Goal: Information Seeking & Learning: Learn about a topic

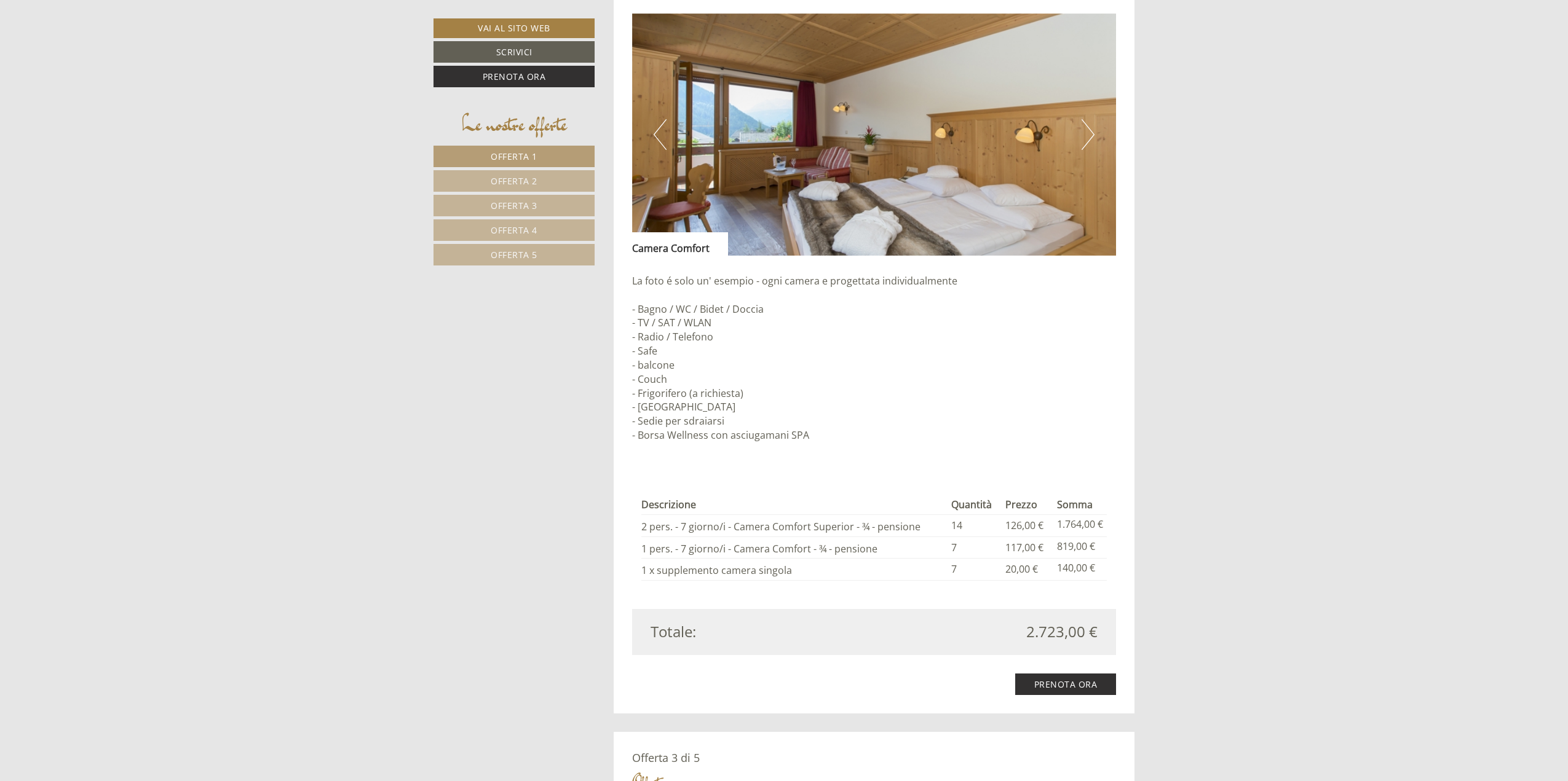
scroll to position [2766, 0]
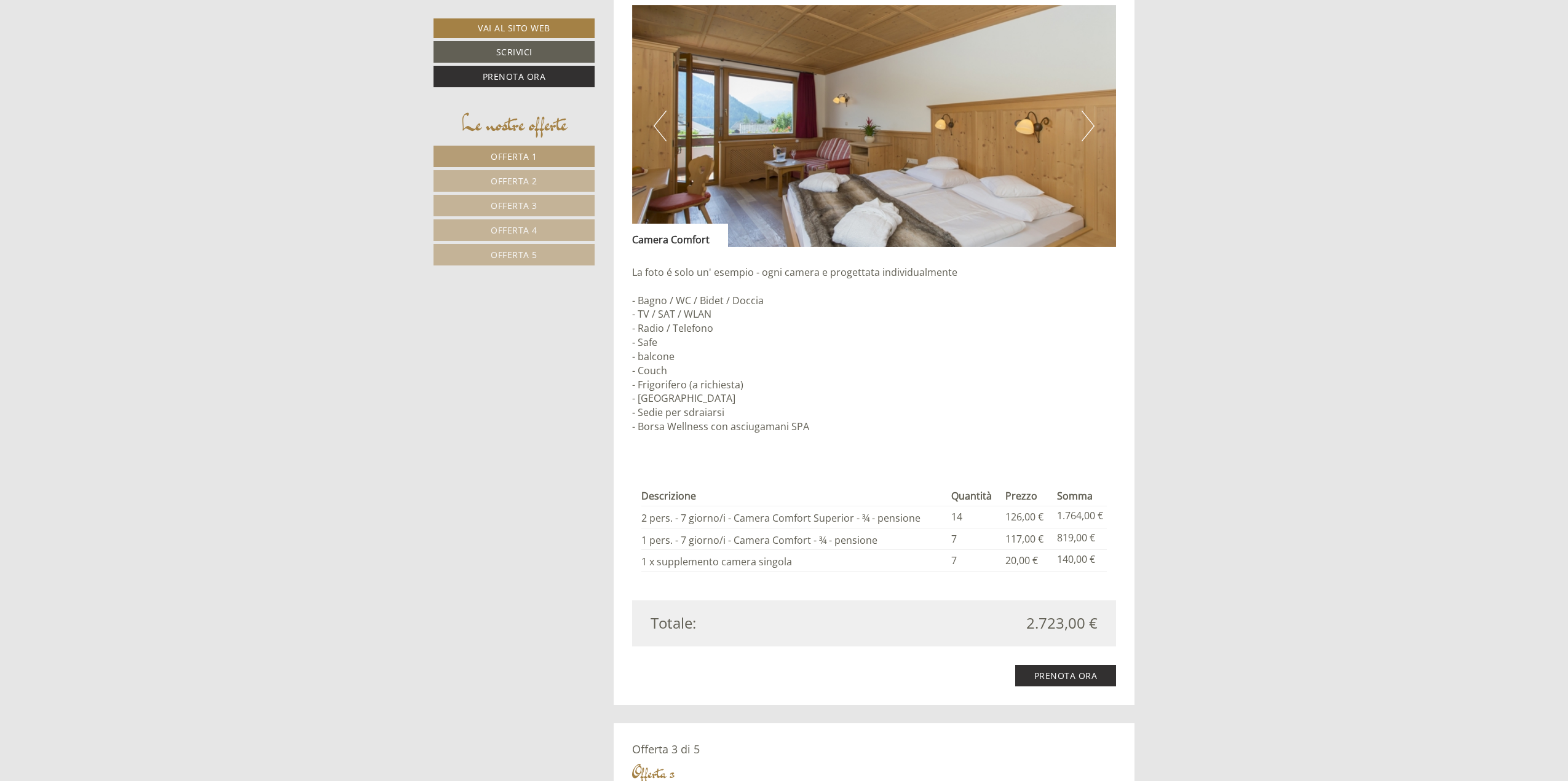
click at [1084, 126] on button "Next" at bounding box center [1088, 126] width 13 height 31
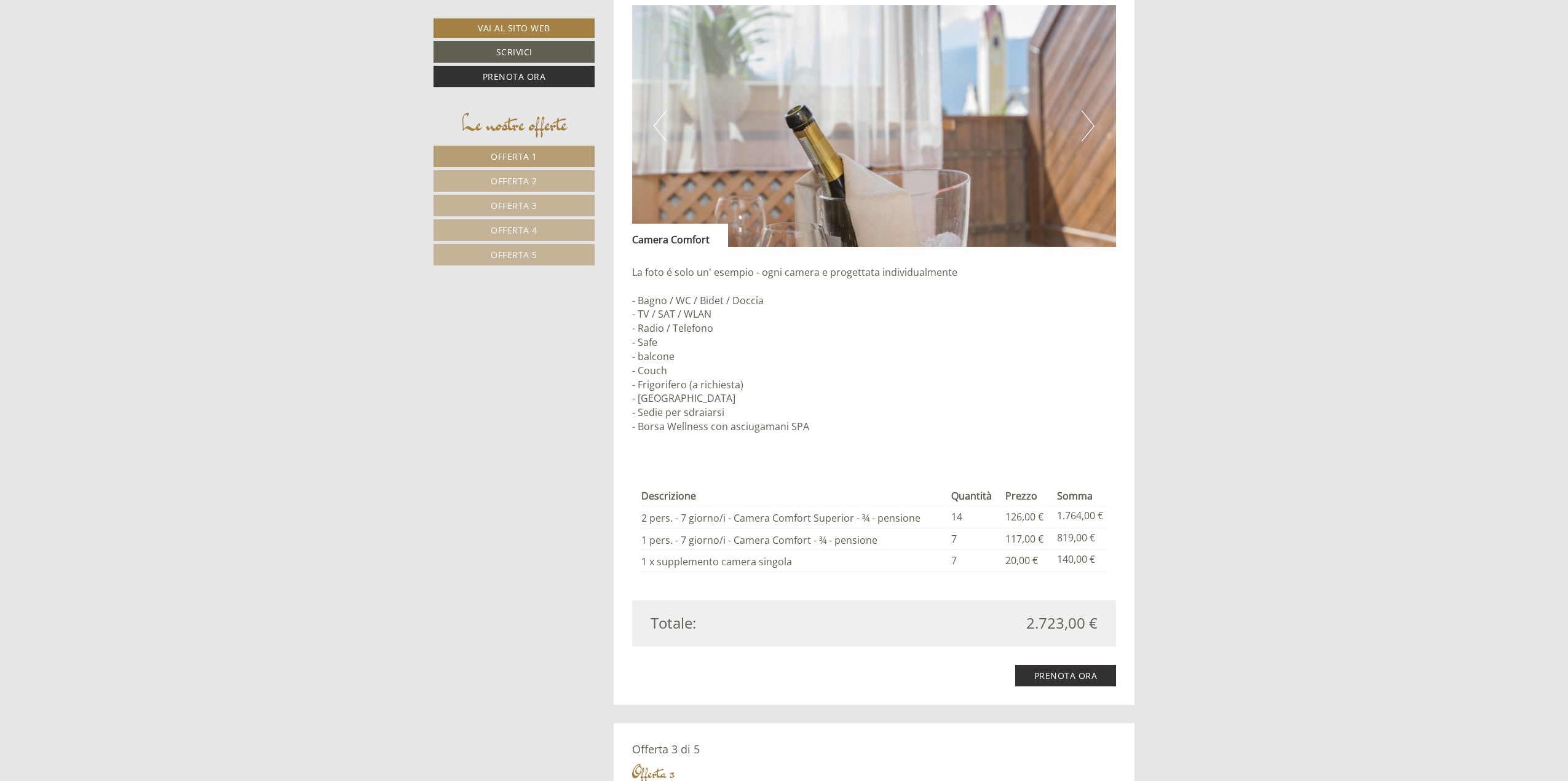
click at [1084, 126] on button "Next" at bounding box center [1088, 126] width 13 height 31
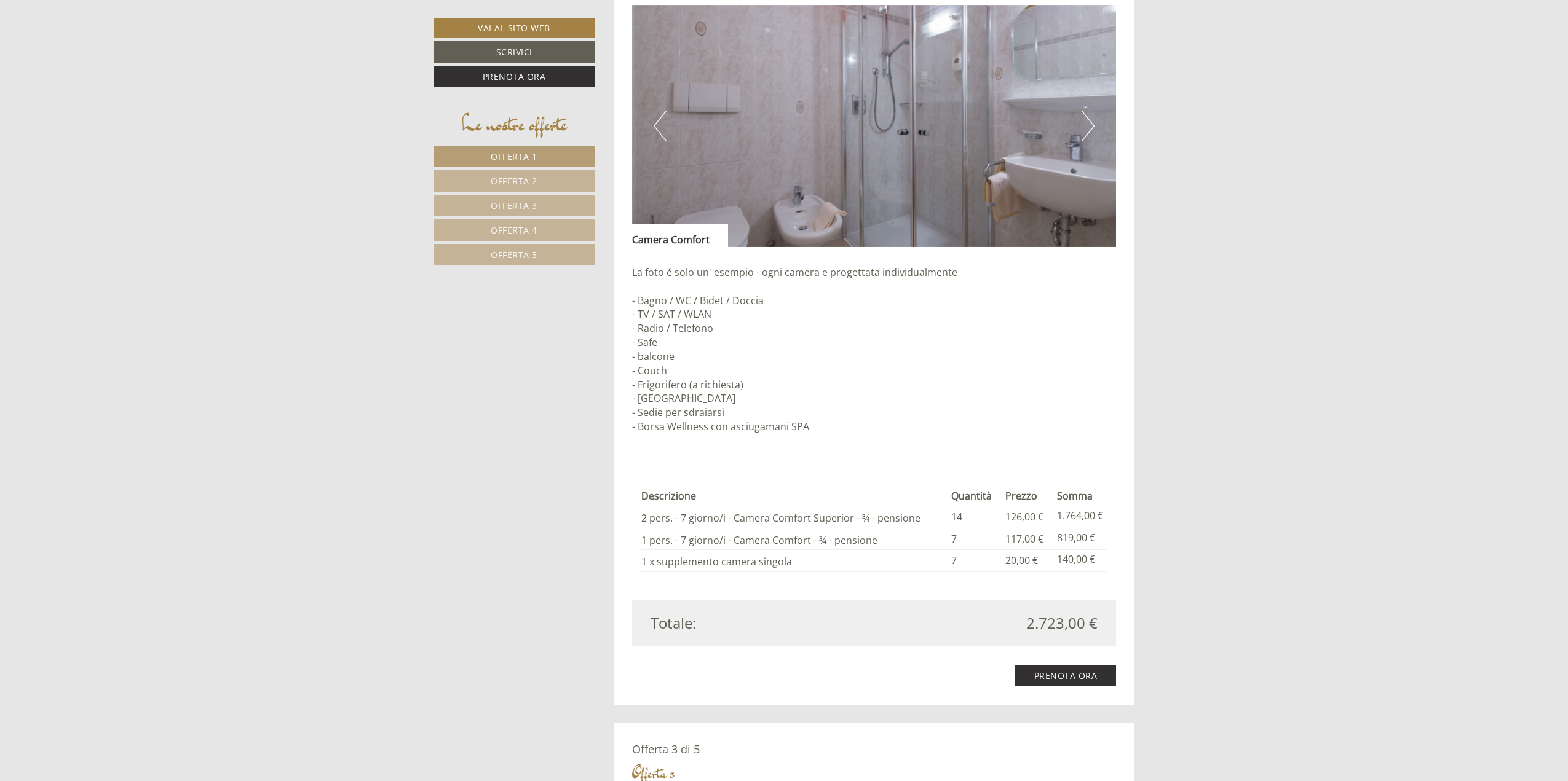
click at [1084, 126] on button "Next" at bounding box center [1088, 126] width 13 height 31
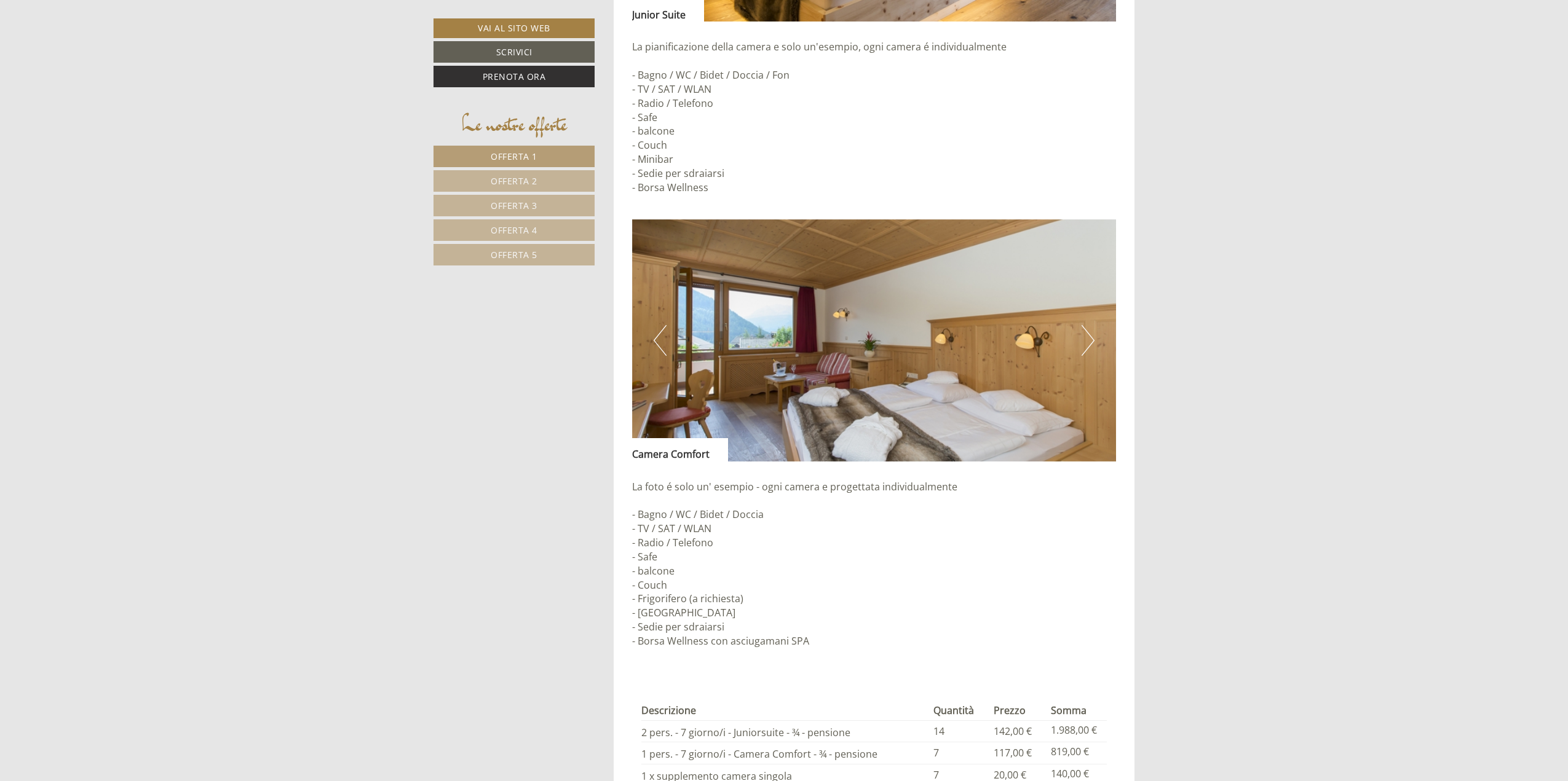
scroll to position [3442, 0]
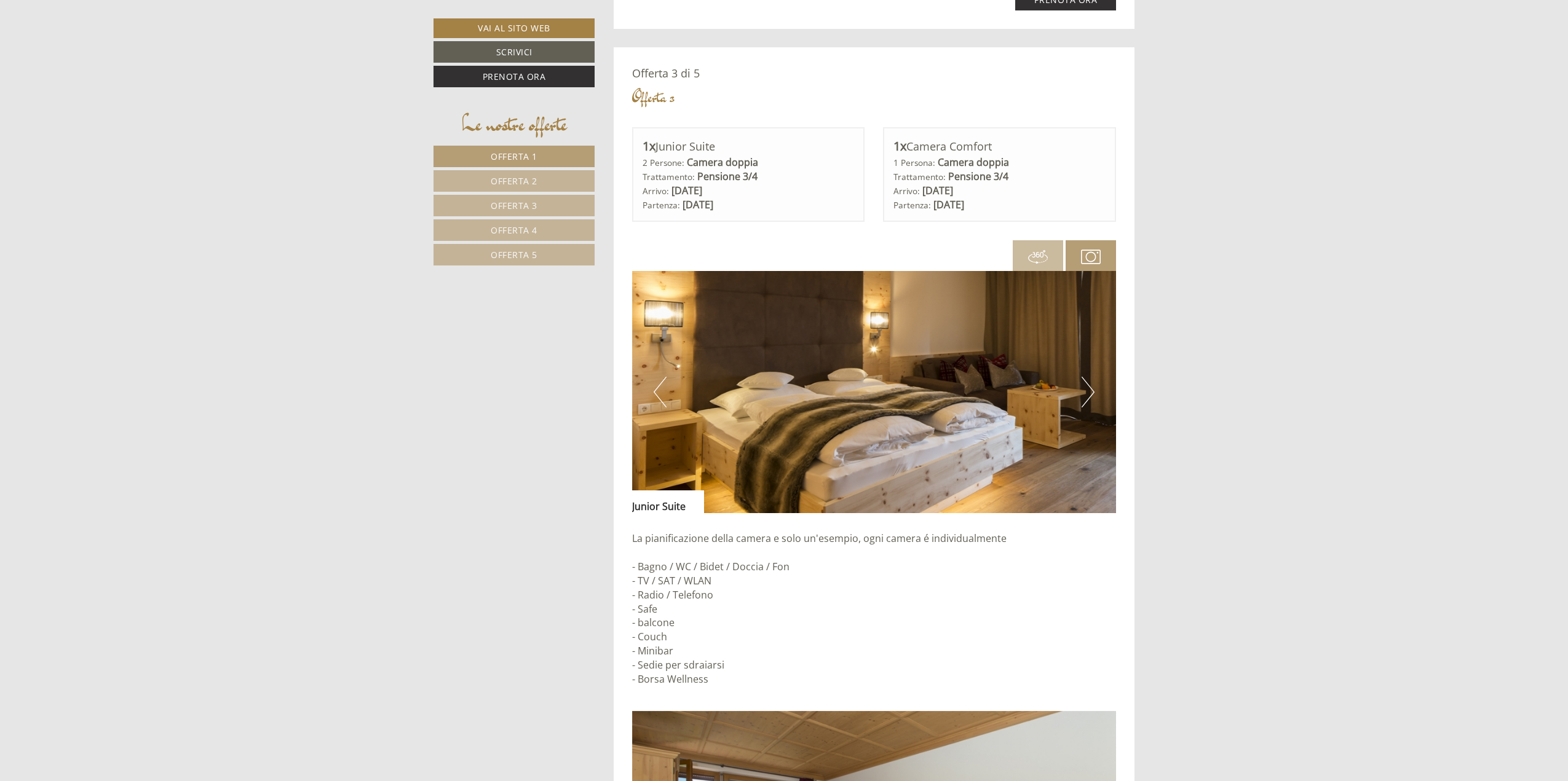
click at [534, 177] on span "Offerta 2" at bounding box center [514, 181] width 47 height 12
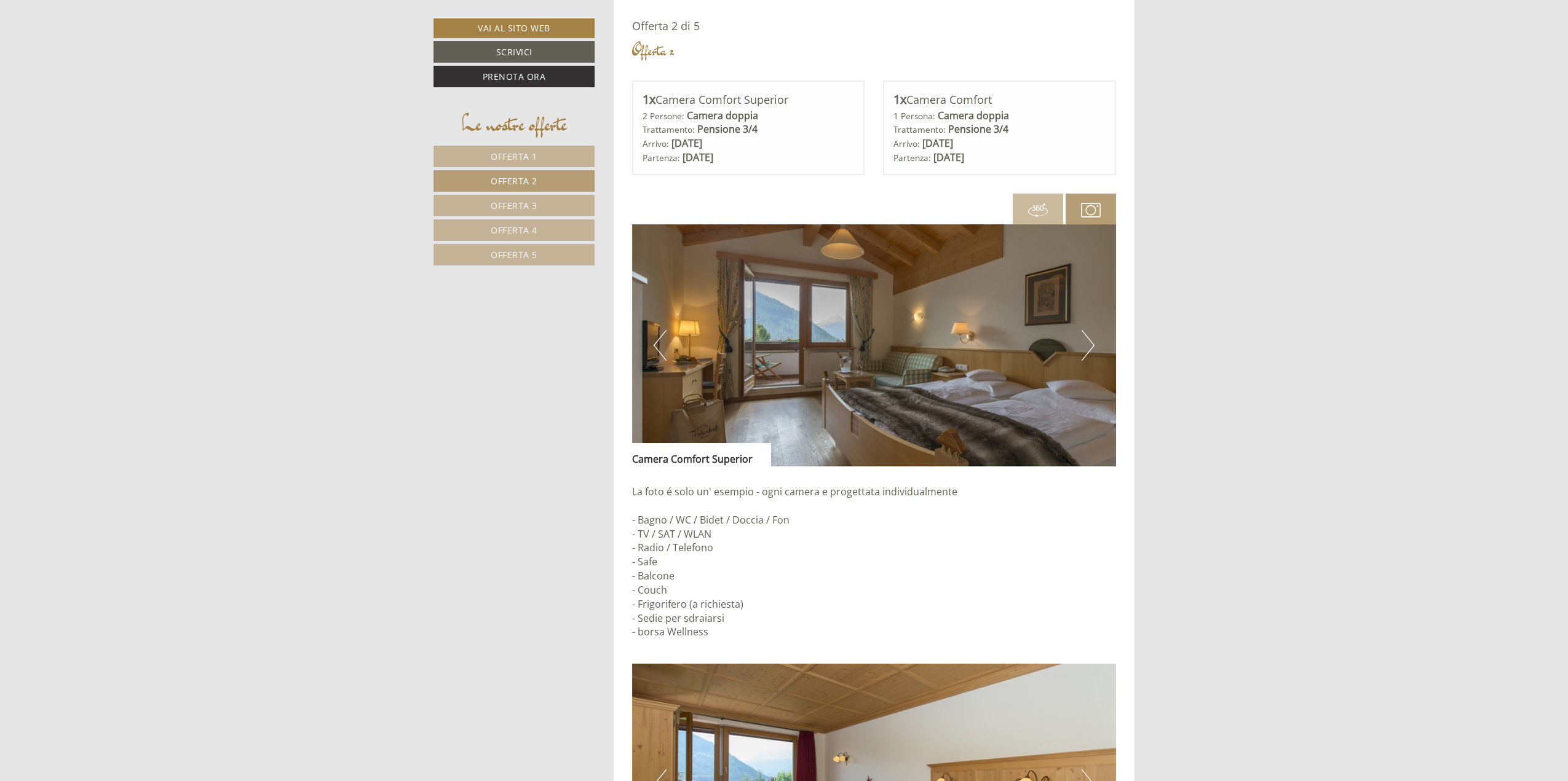
click at [532, 208] on span "Offerta 3" at bounding box center [514, 206] width 47 height 12
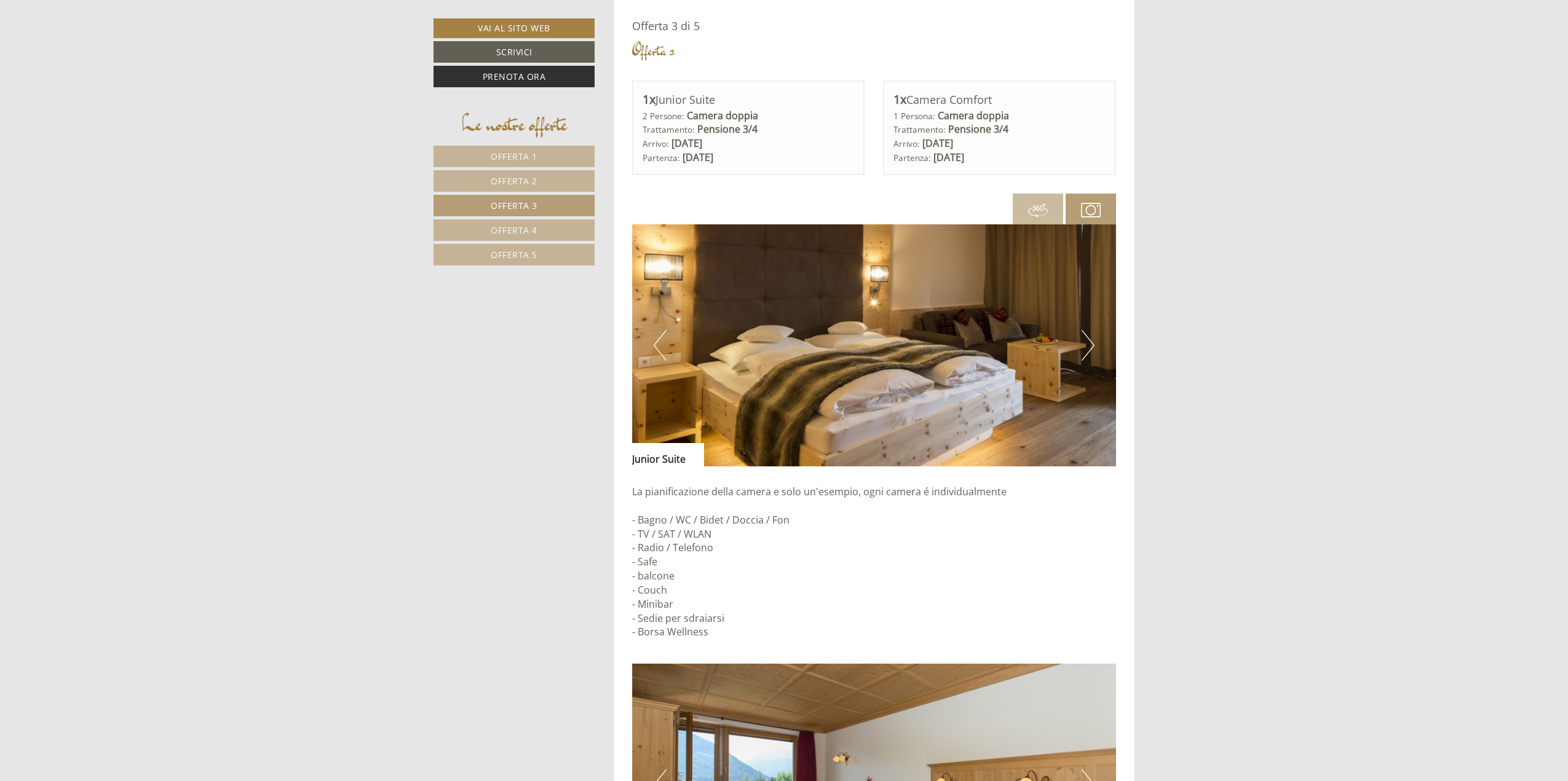
click at [528, 226] on span "Offerta 4" at bounding box center [514, 230] width 47 height 12
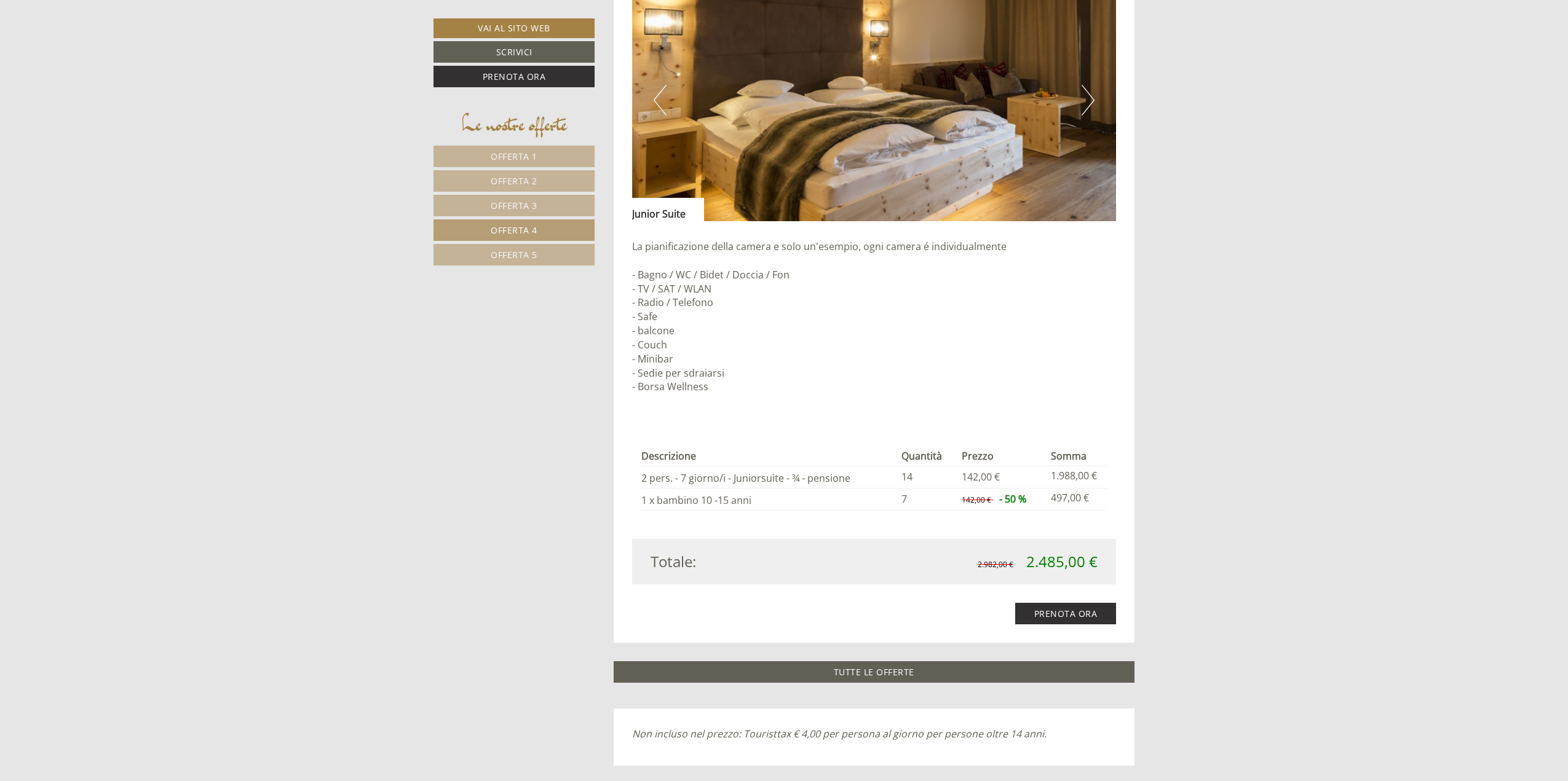
scroll to position [1441, 0]
click at [501, 253] on span "Offerta 5" at bounding box center [514, 255] width 47 height 12
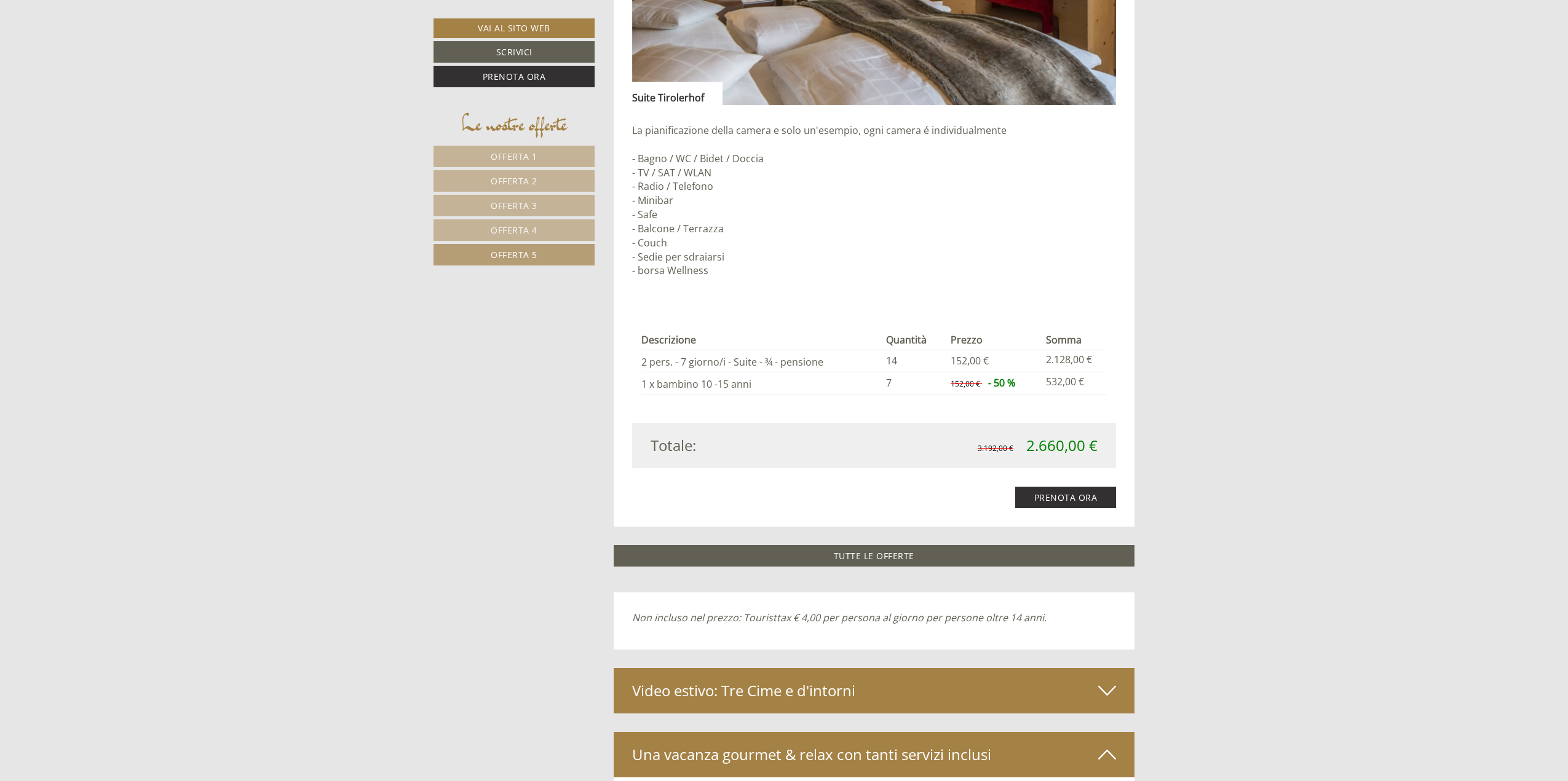
scroll to position [1564, 0]
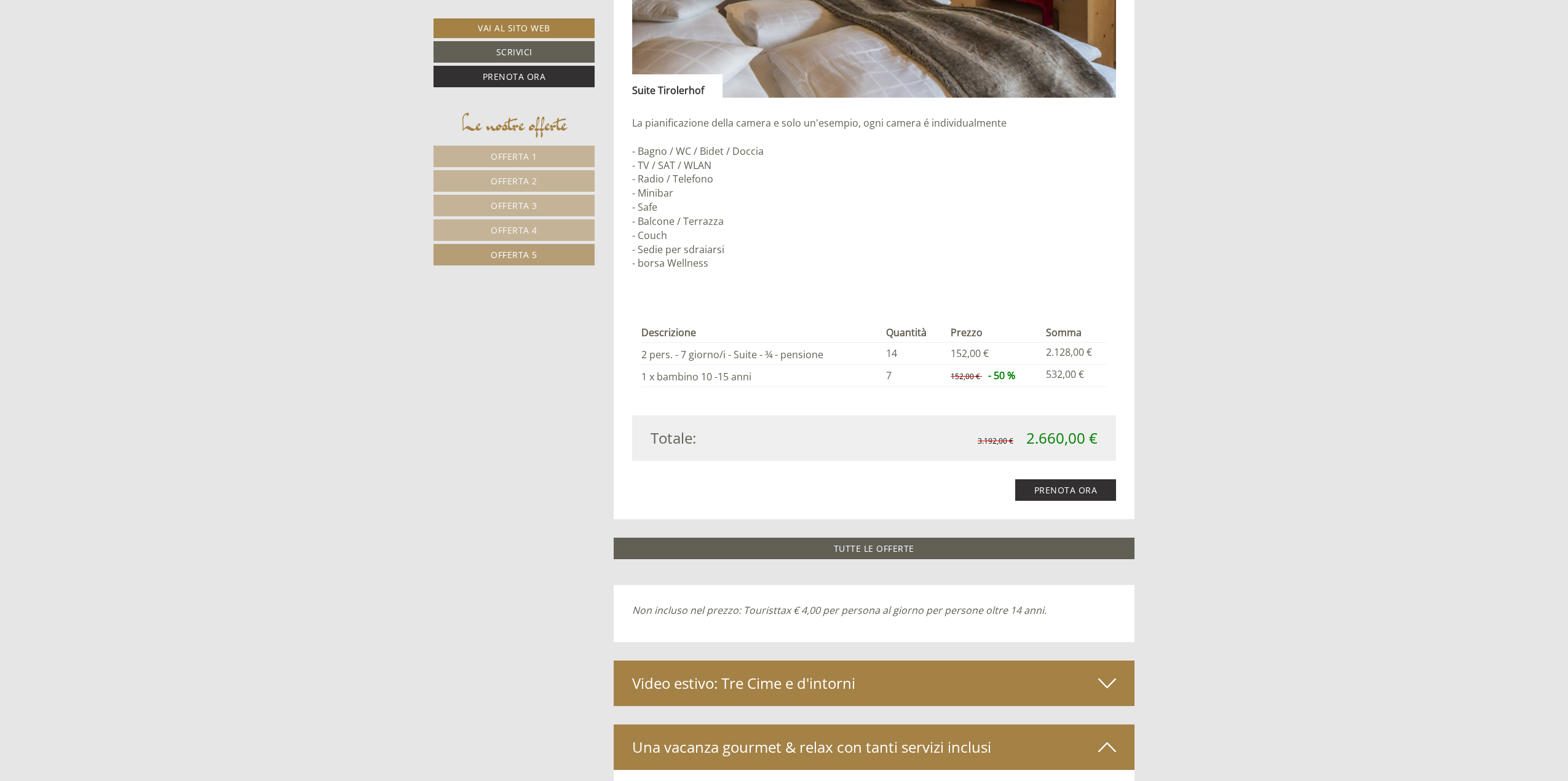
click at [542, 226] on link "Offerta 4" at bounding box center [514, 230] width 161 height 22
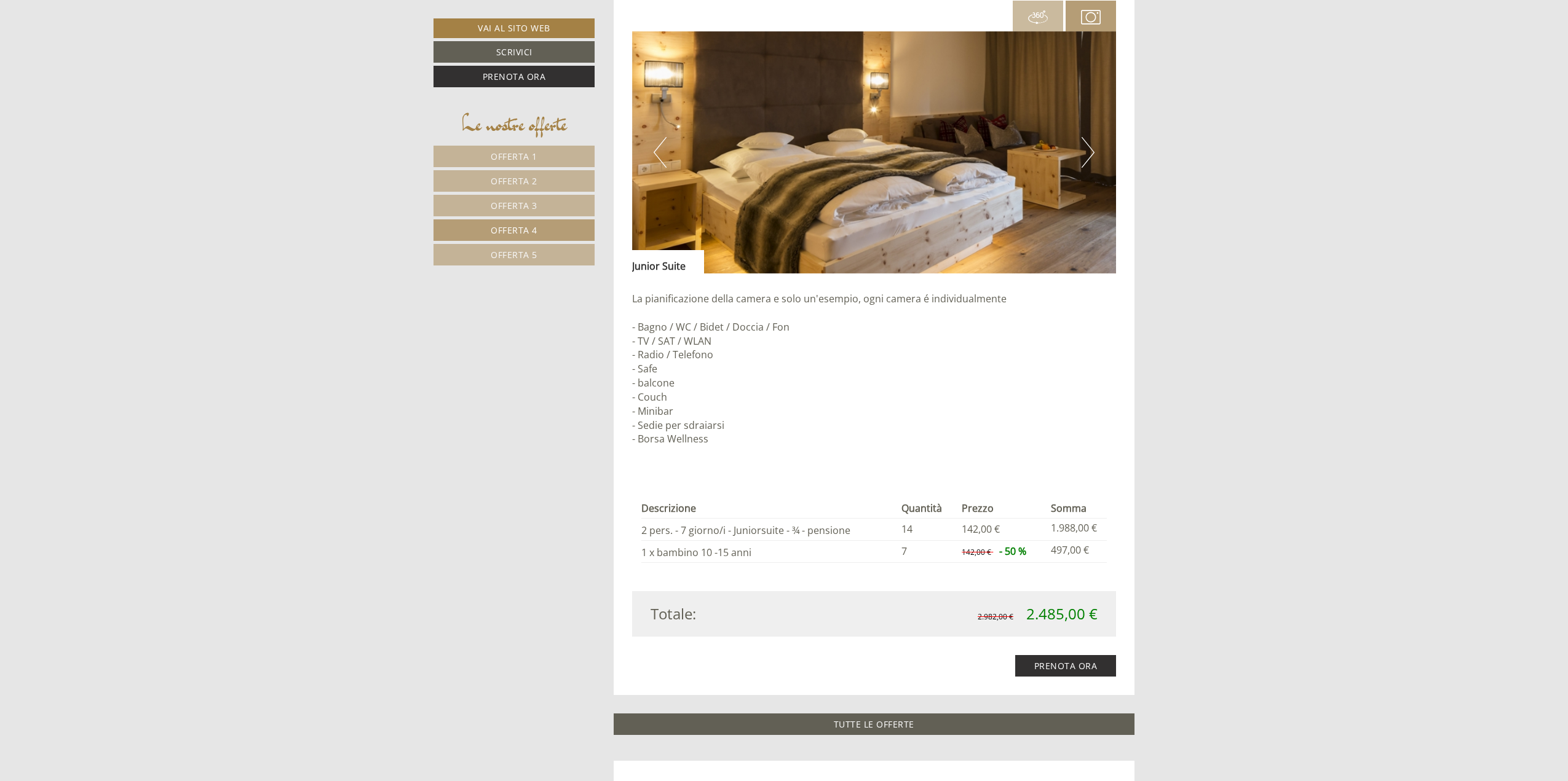
scroll to position [1379, 0]
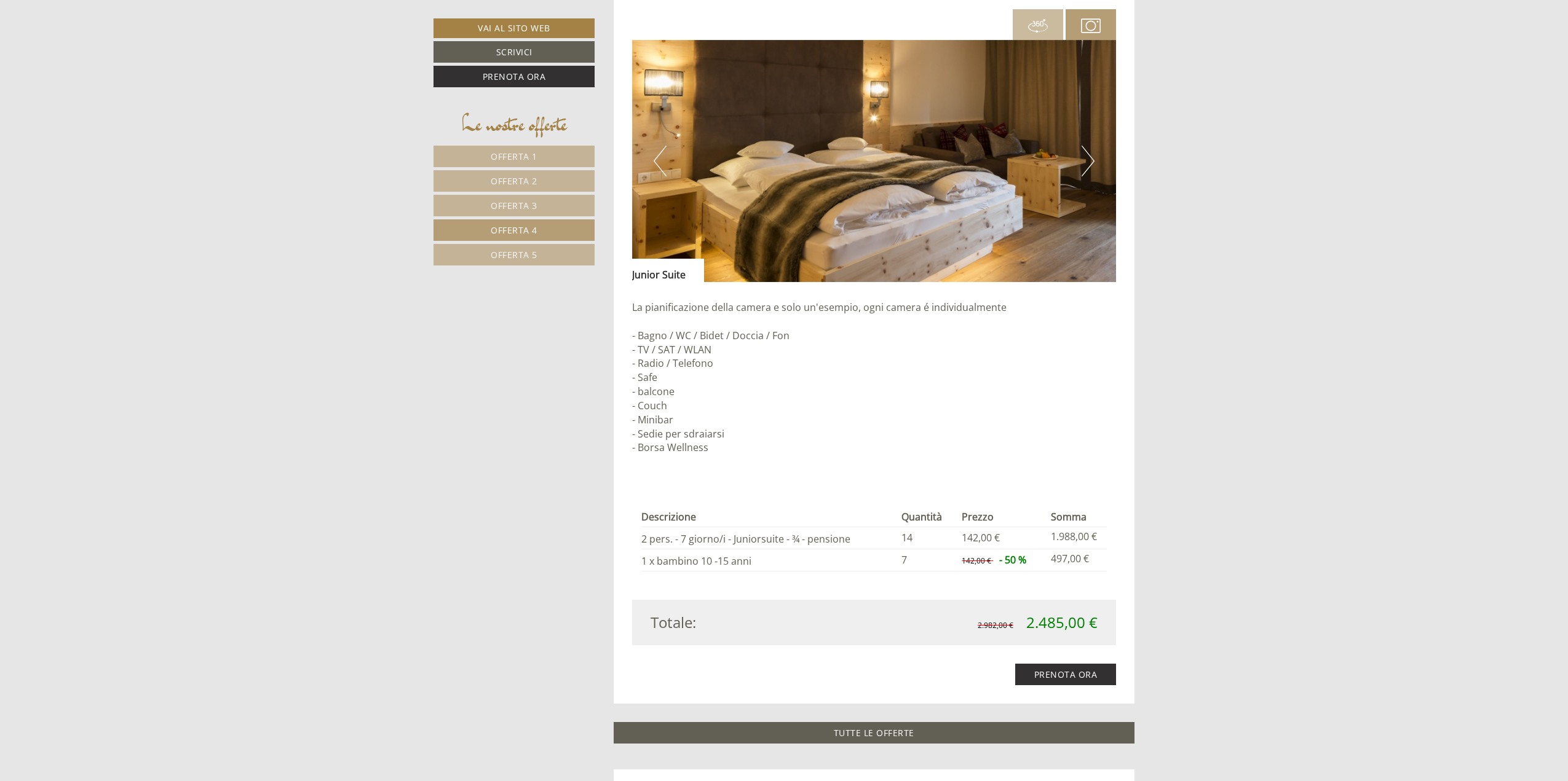
click at [531, 203] on span "Offerta 3" at bounding box center [514, 206] width 47 height 12
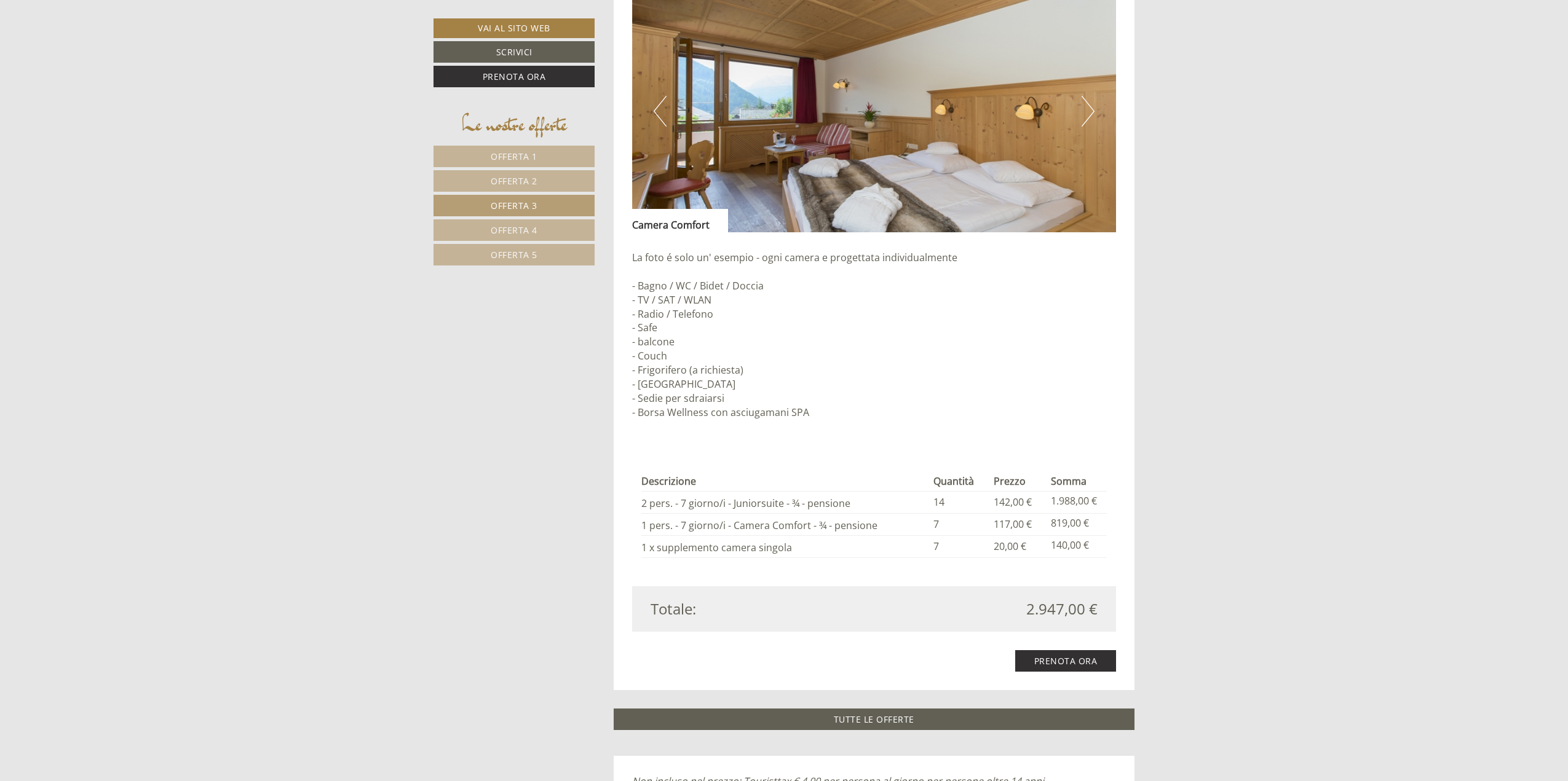
scroll to position [1871, 0]
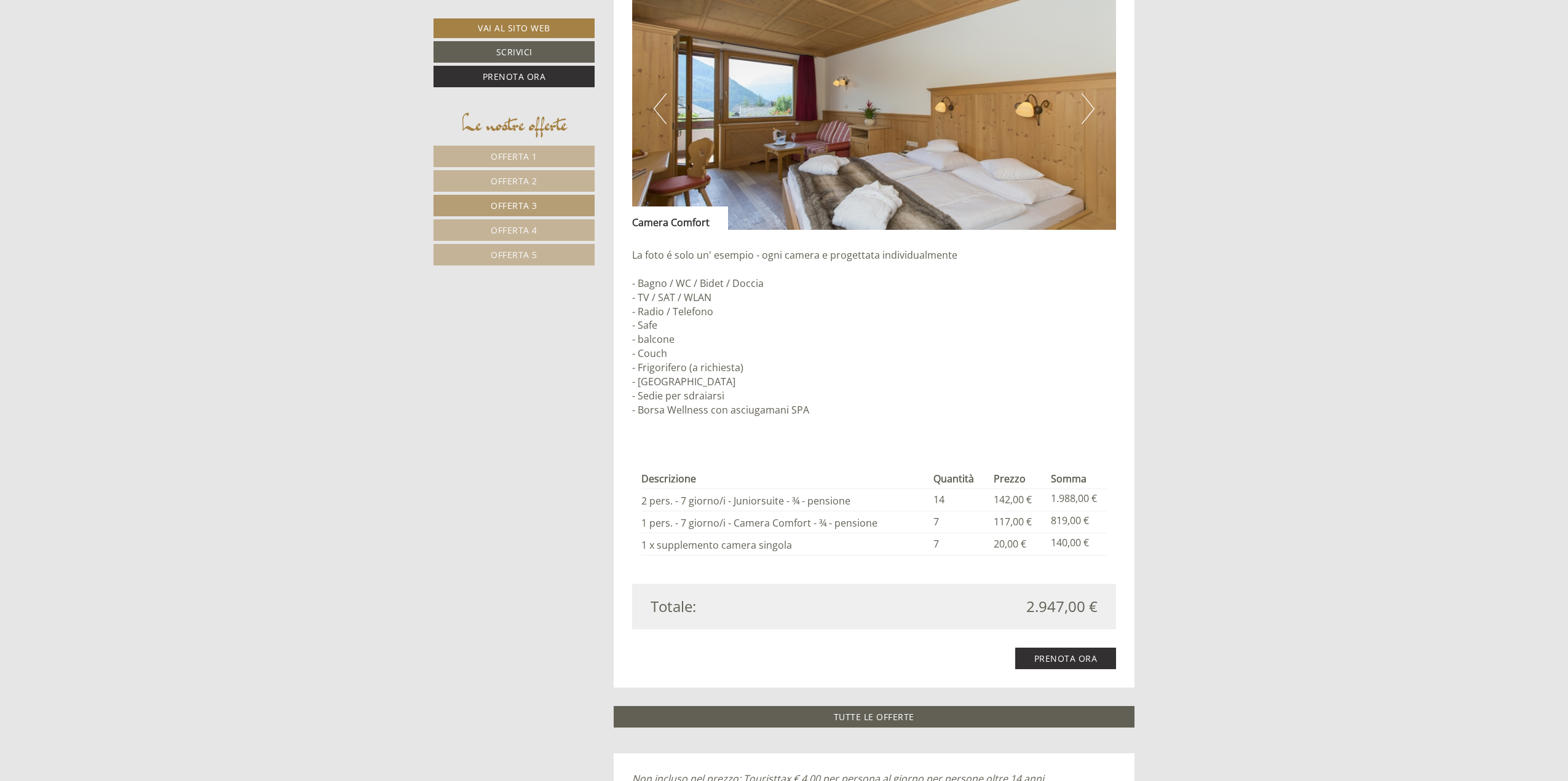
click at [524, 180] on span "Offerta 2" at bounding box center [514, 181] width 47 height 12
click at [513, 152] on span "Offerta 1" at bounding box center [514, 156] width 47 height 12
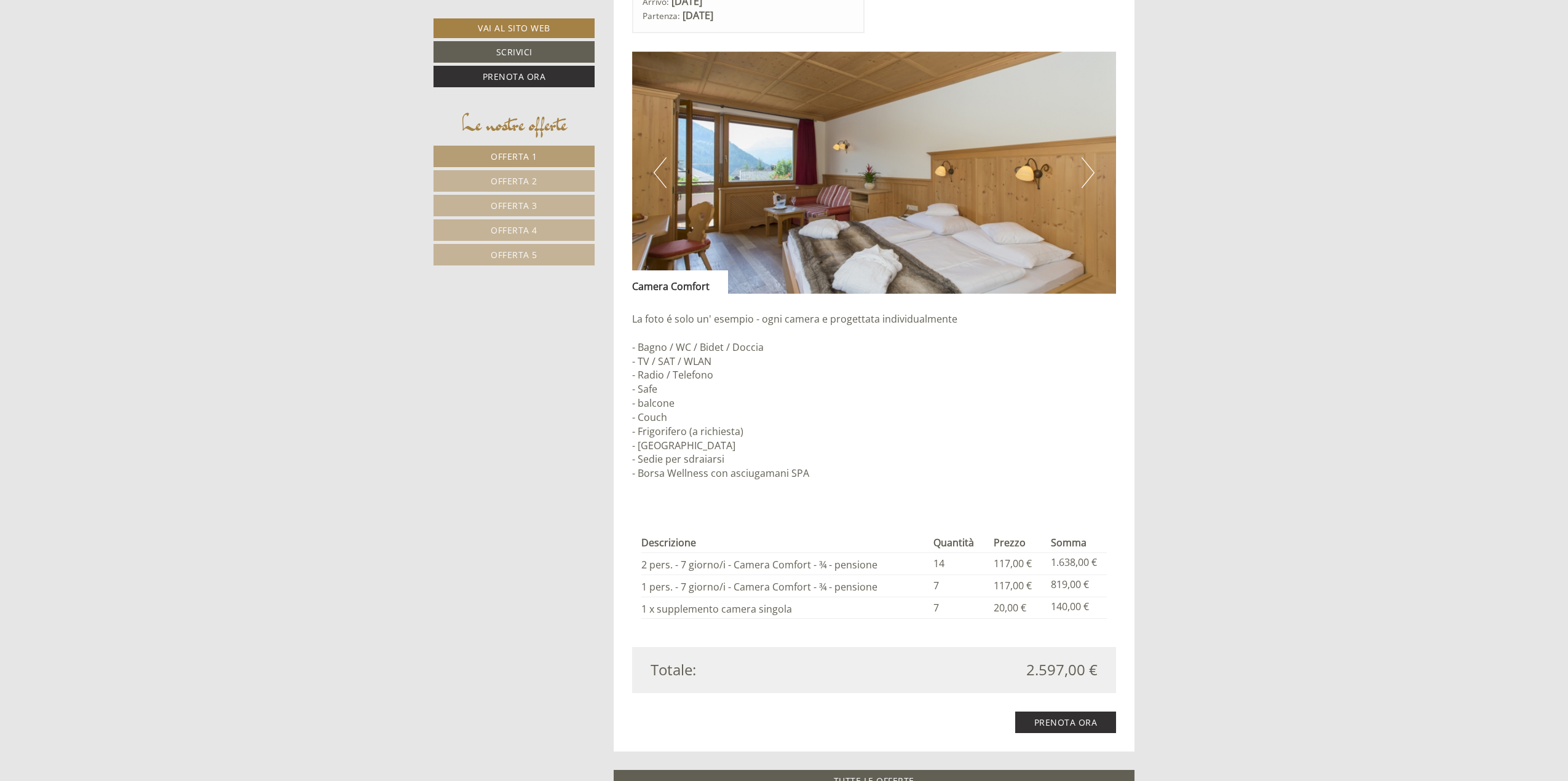
scroll to position [1503, 0]
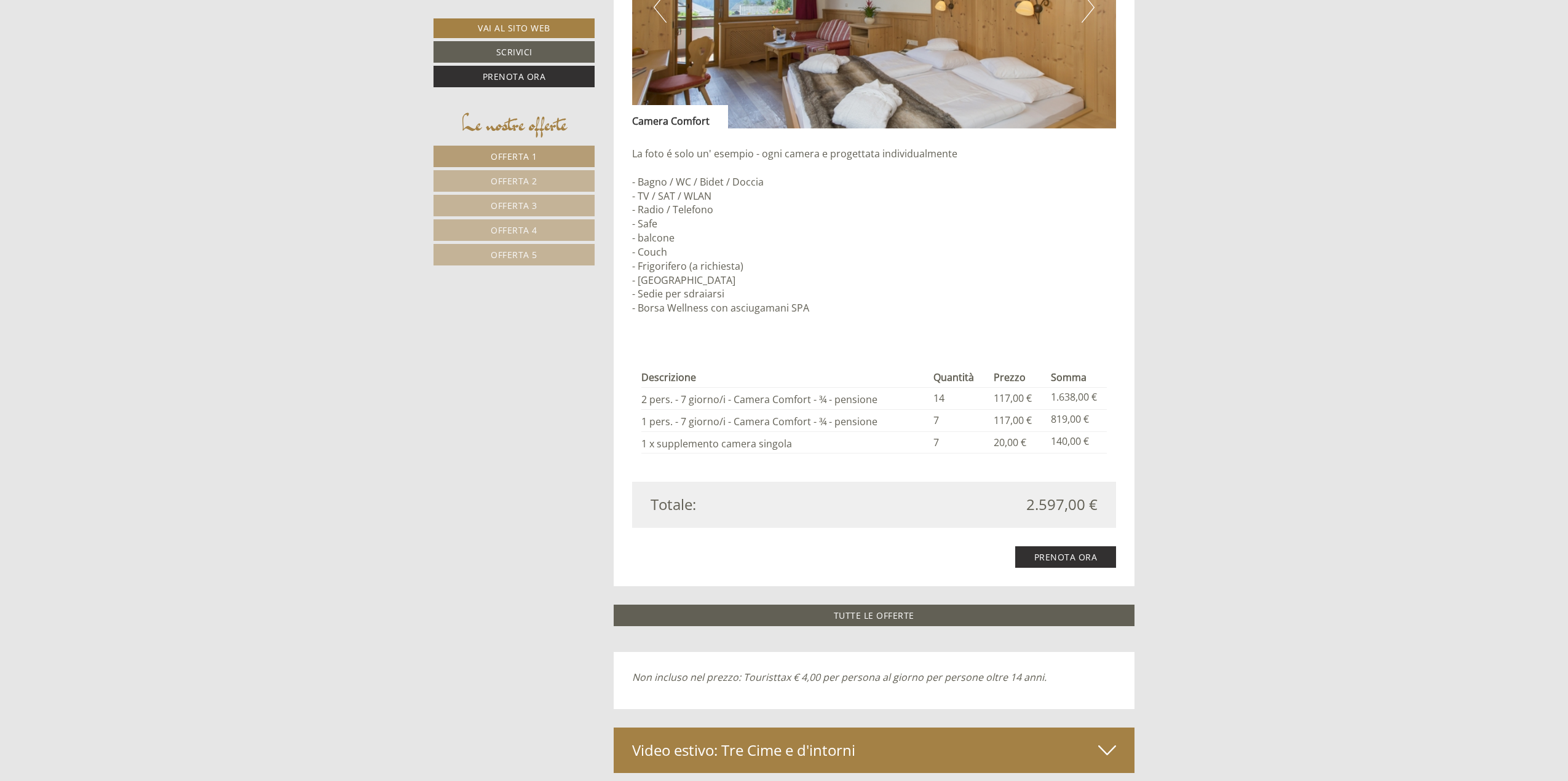
click at [524, 252] on span "Offerta 5" at bounding box center [514, 255] width 47 height 12
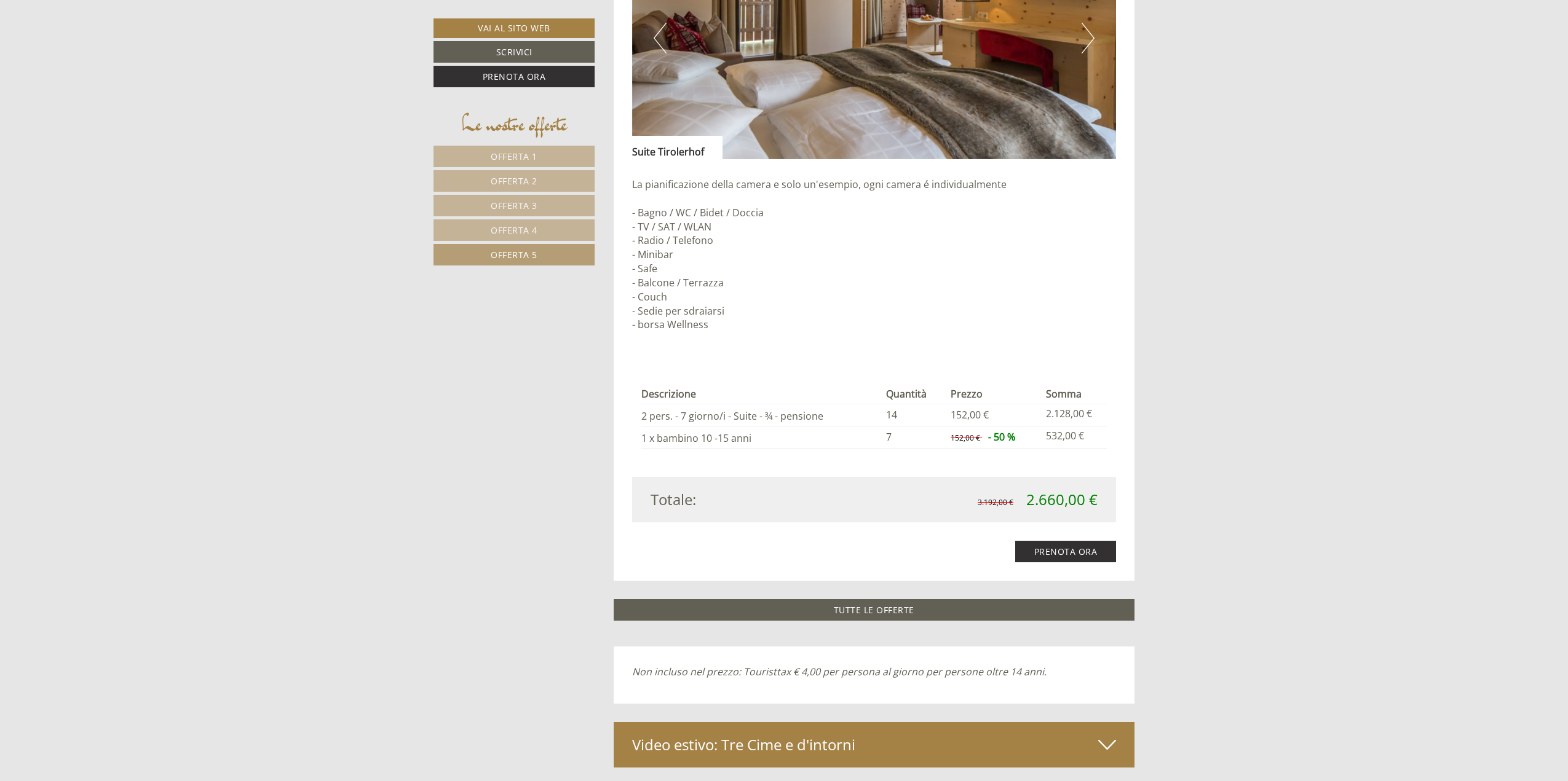
click at [534, 235] on span "Offerta 4" at bounding box center [514, 230] width 47 height 12
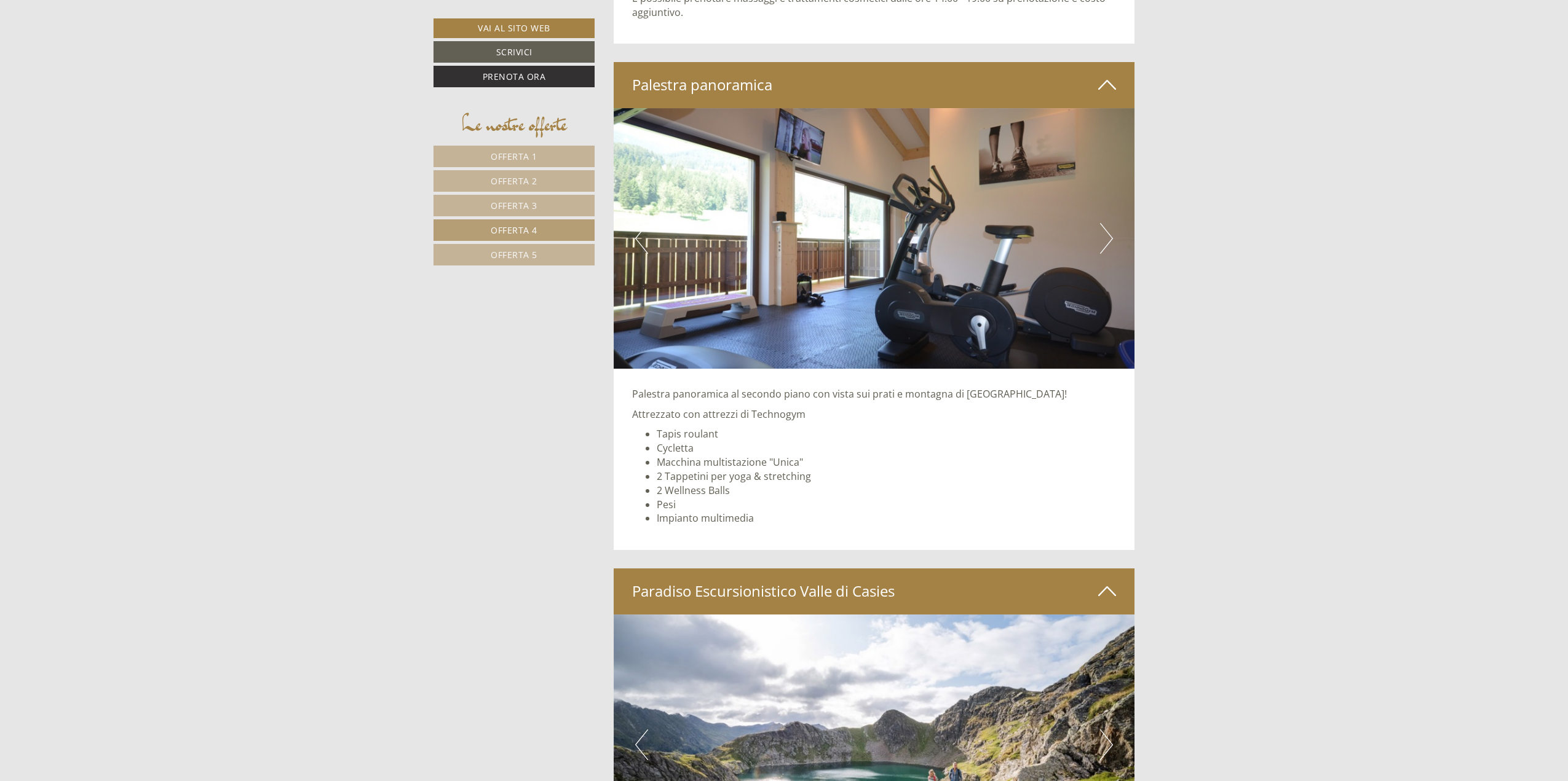
scroll to position [3408, 0]
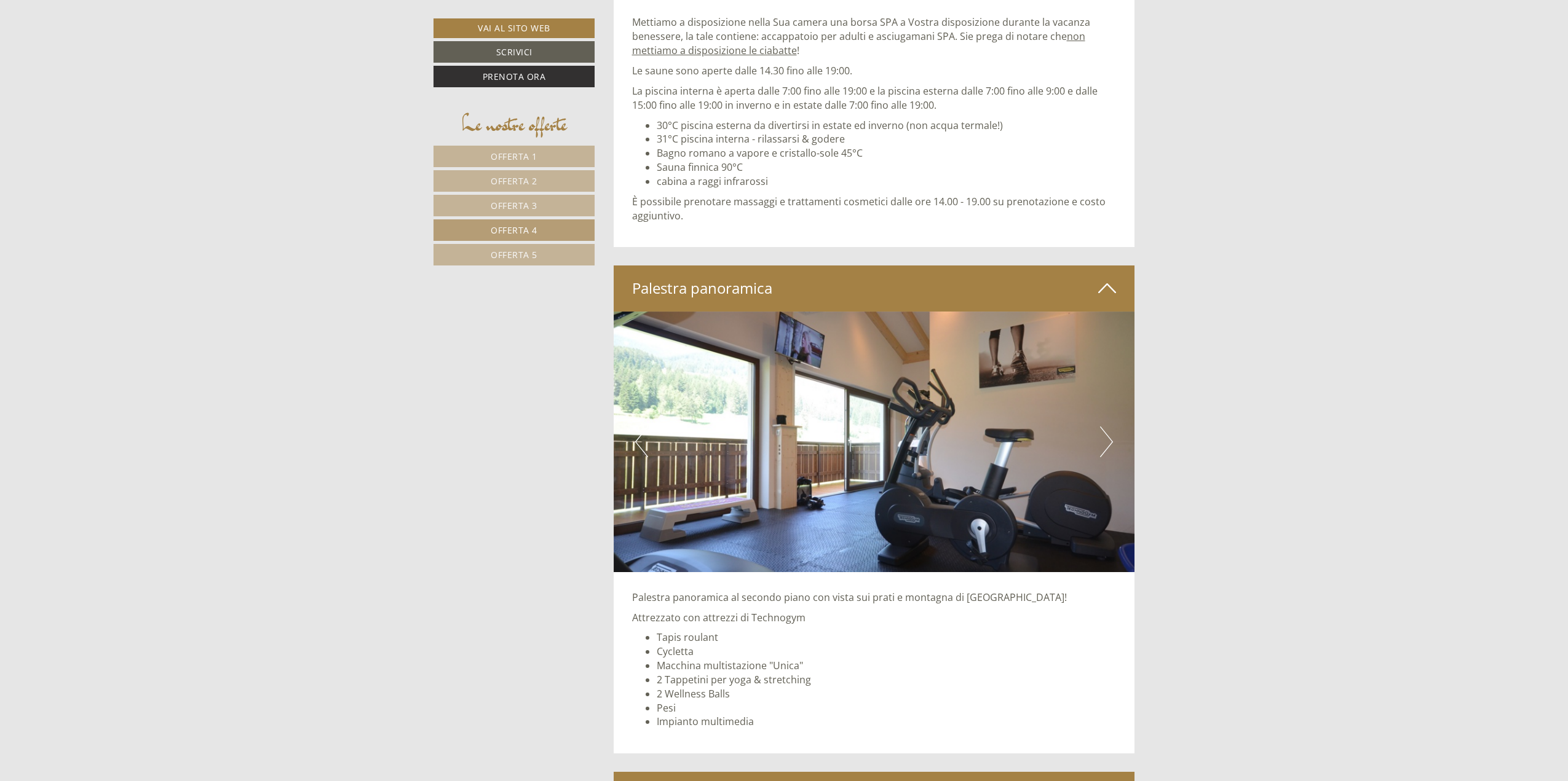
click at [1098, 438] on img at bounding box center [874, 442] width 522 height 261
click at [1100, 442] on button "Next" at bounding box center [1107, 442] width 13 height 31
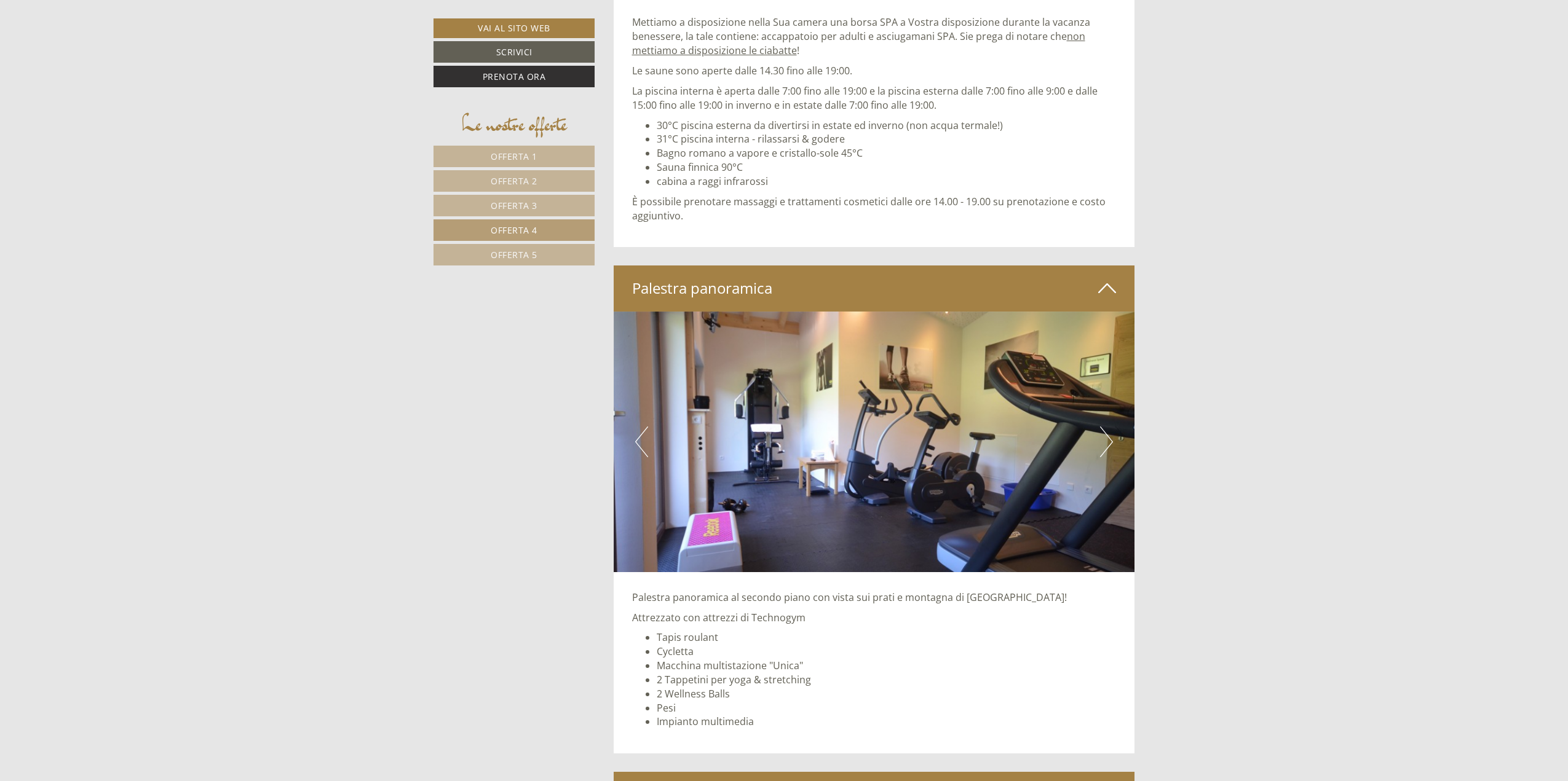
click at [1105, 446] on button "Next" at bounding box center [1107, 442] width 13 height 31
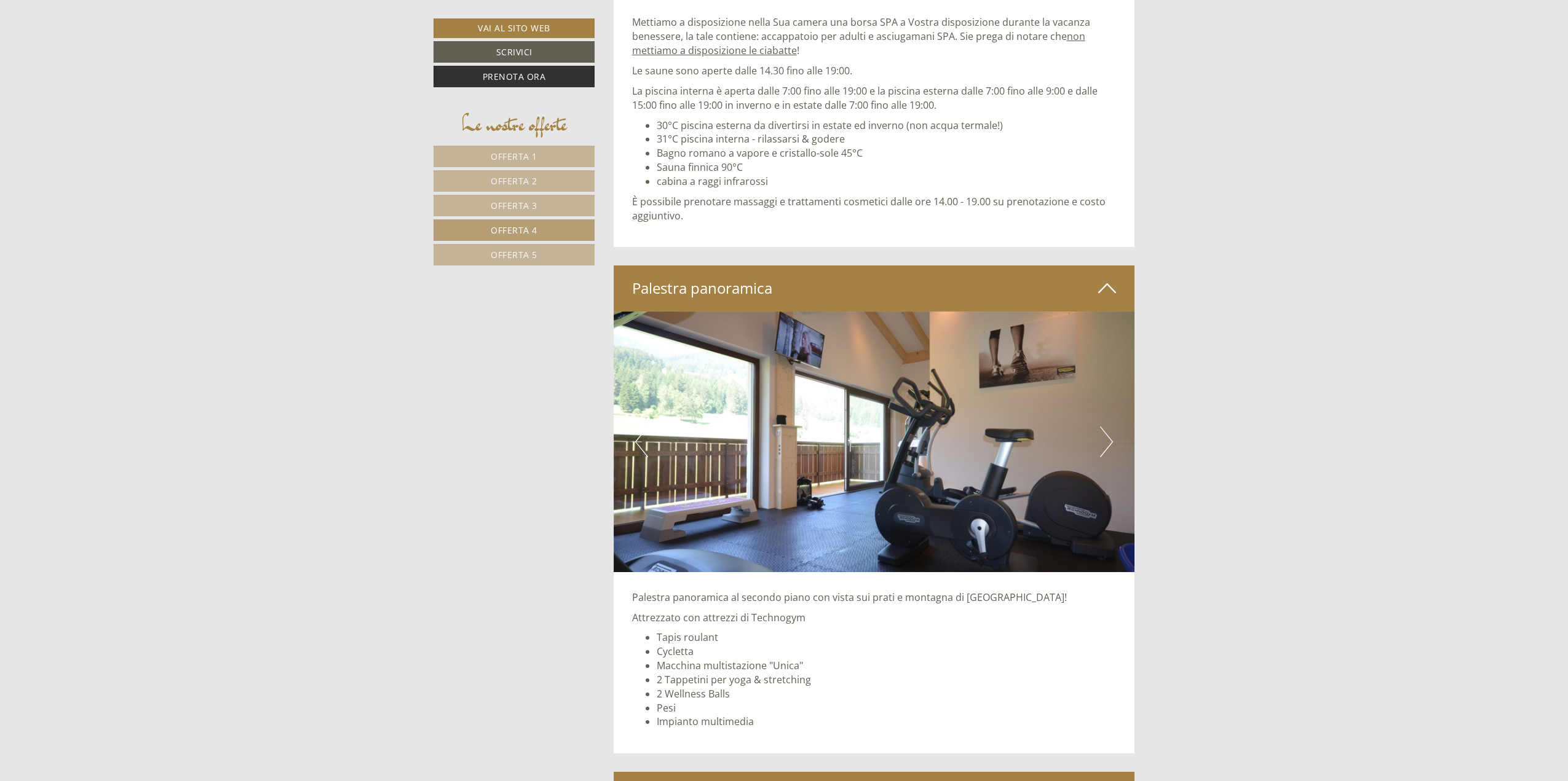
click at [1105, 446] on button "Next" at bounding box center [1107, 442] width 13 height 31
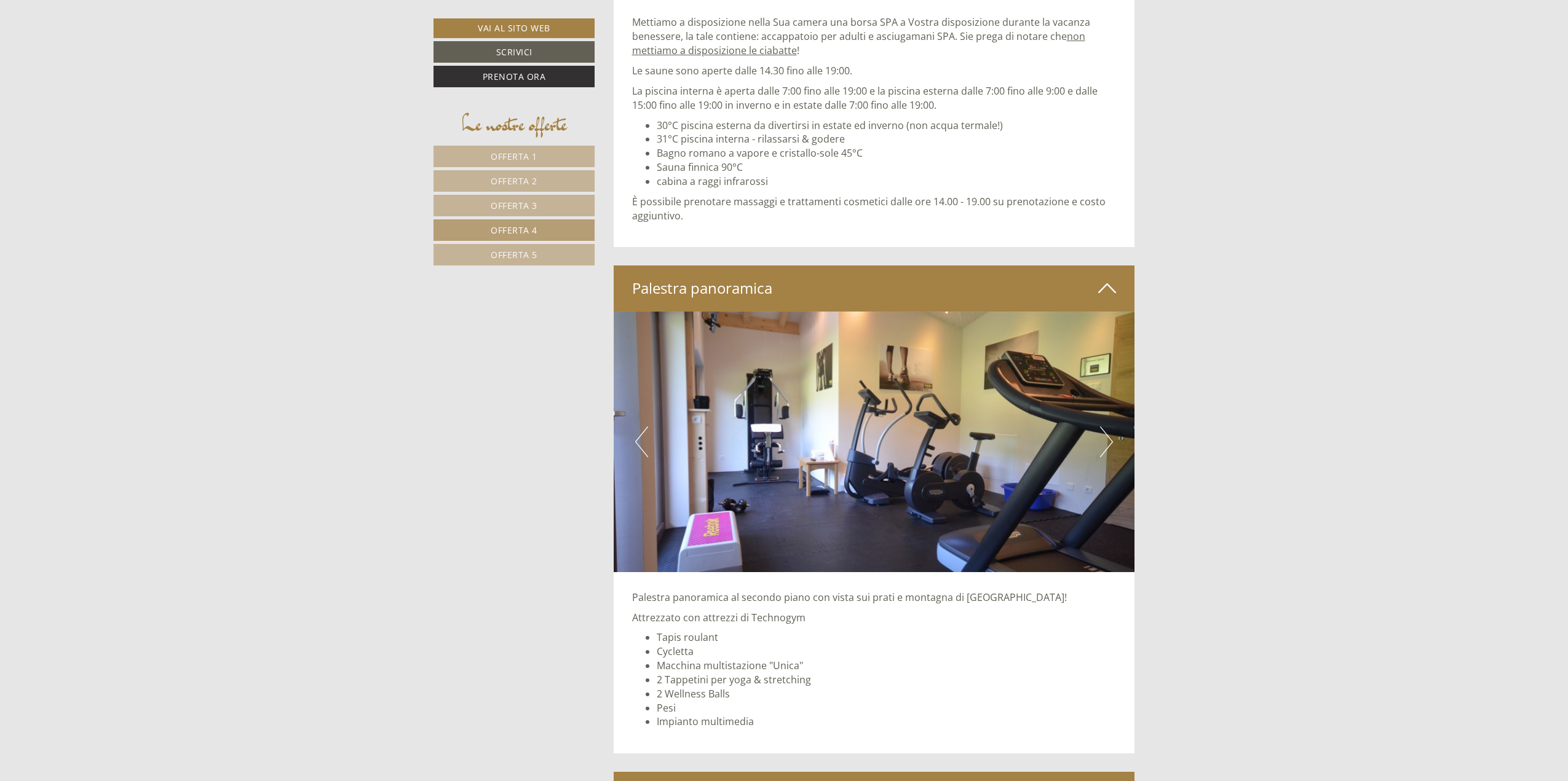
click at [1105, 446] on button "Next" at bounding box center [1107, 442] width 13 height 31
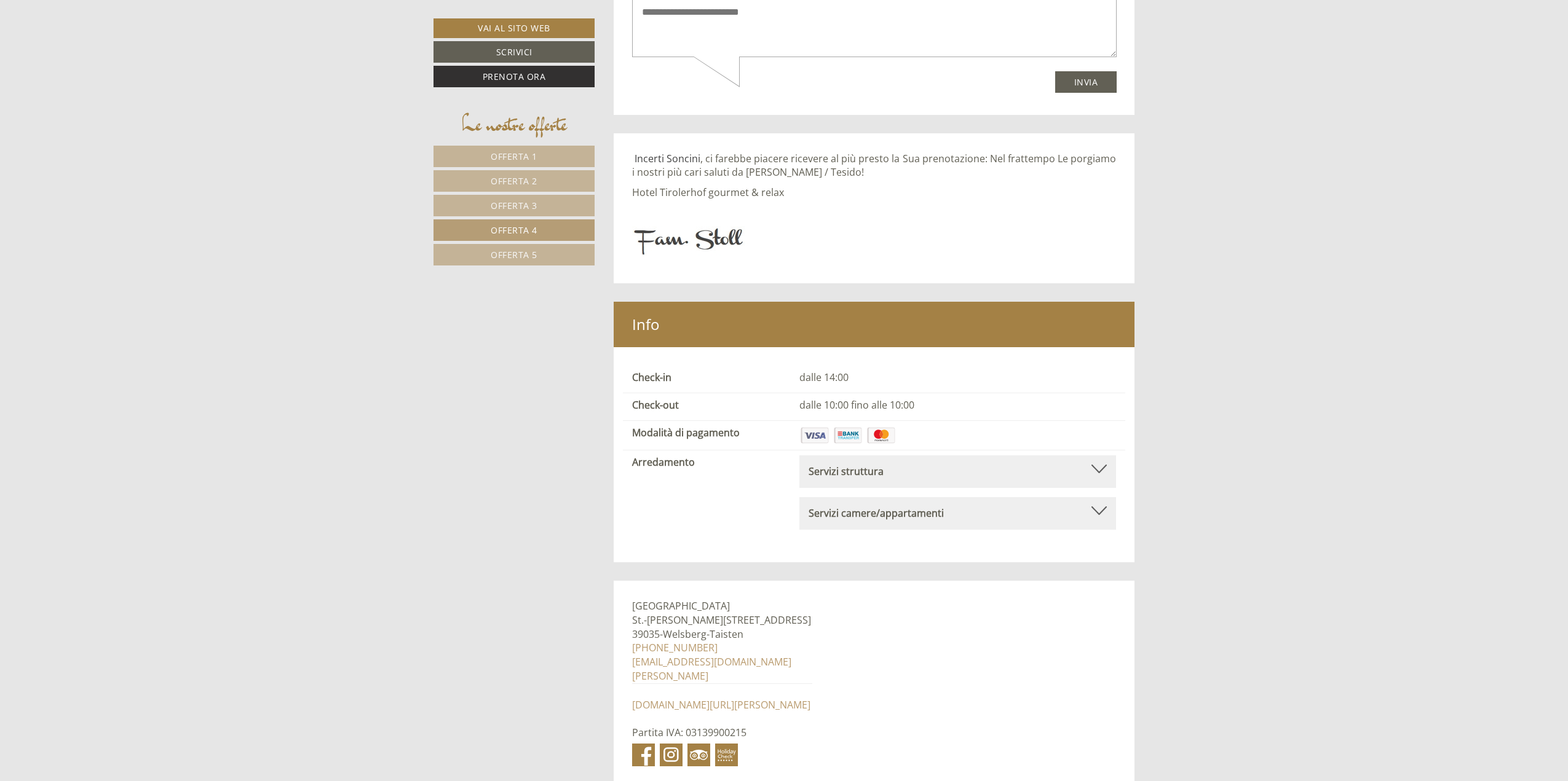
scroll to position [5520, 0]
